Goal: Information Seeking & Learning: Understand process/instructions

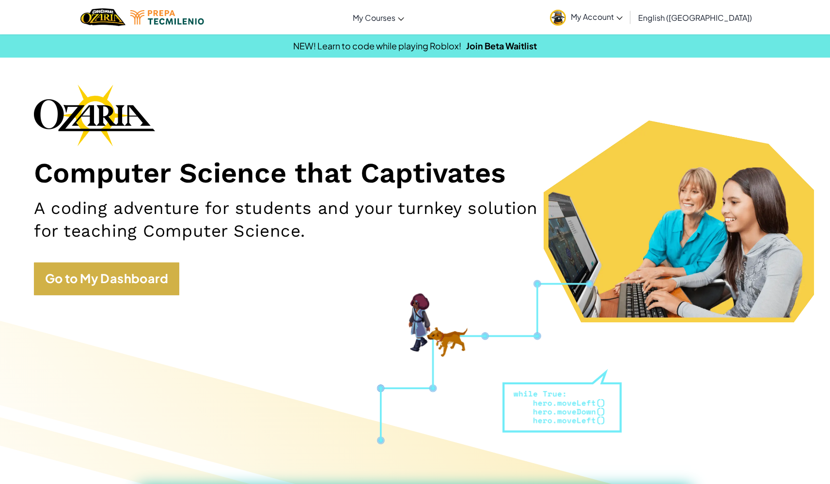
click at [112, 268] on link "Go to My Dashboard" at bounding box center [106, 279] width 145 height 33
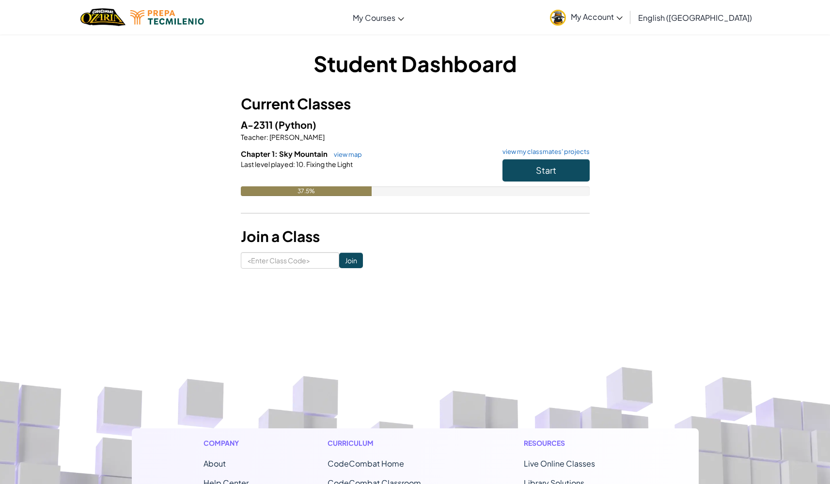
click at [533, 176] on button "Start" at bounding box center [545, 170] width 87 height 22
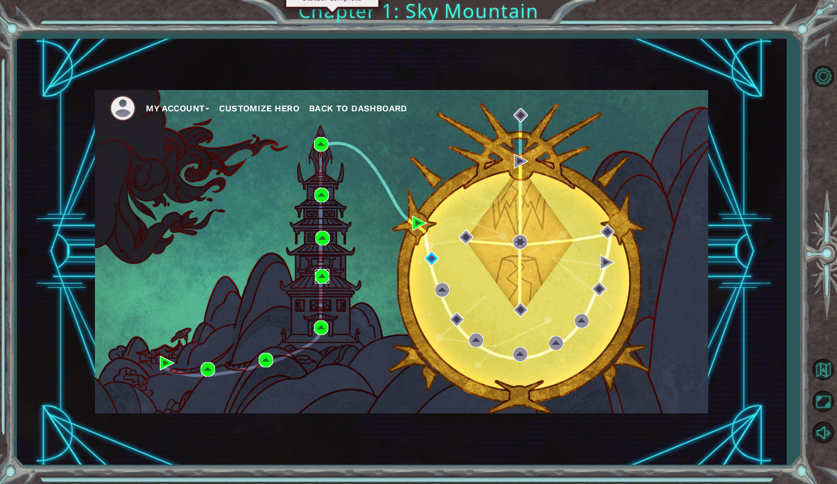
click at [322, 274] on img at bounding box center [322, 276] width 15 height 15
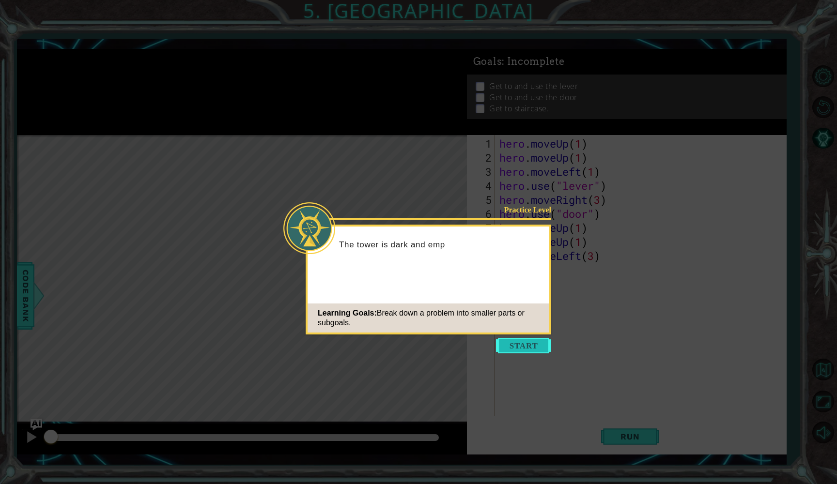
click at [517, 340] on button "Start" at bounding box center [523, 345] width 55 height 15
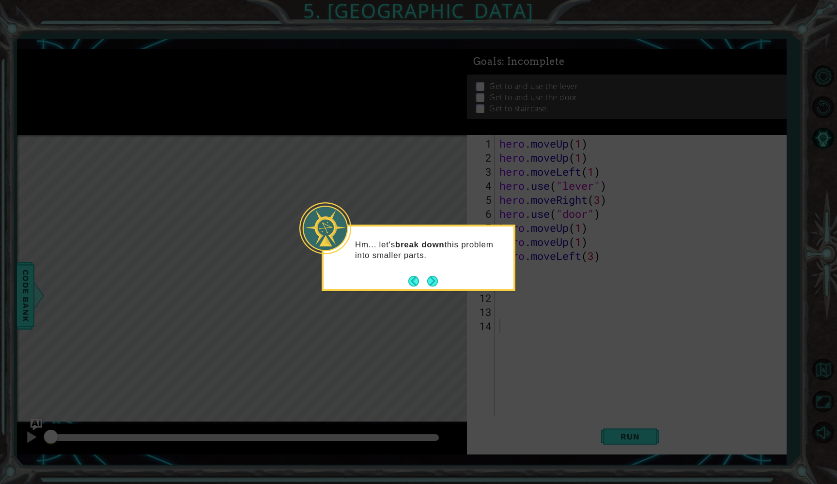
click at [442, 278] on div "Hm... let's break down this problem into smaller parts." at bounding box center [419, 255] width 190 height 49
click at [437, 281] on button "Next" at bounding box center [432, 281] width 11 height 11
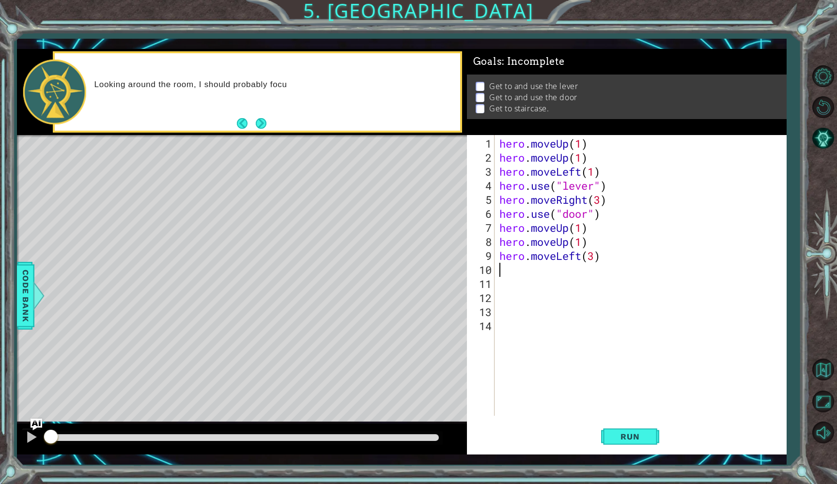
click at [513, 270] on div "hero . moveUp ( 1 ) hero . moveUp ( 1 ) hero . moveLeft ( 1 ) hero . use ( "lev…" at bounding box center [642, 291] width 291 height 309
